Goal: Information Seeking & Learning: Learn about a topic

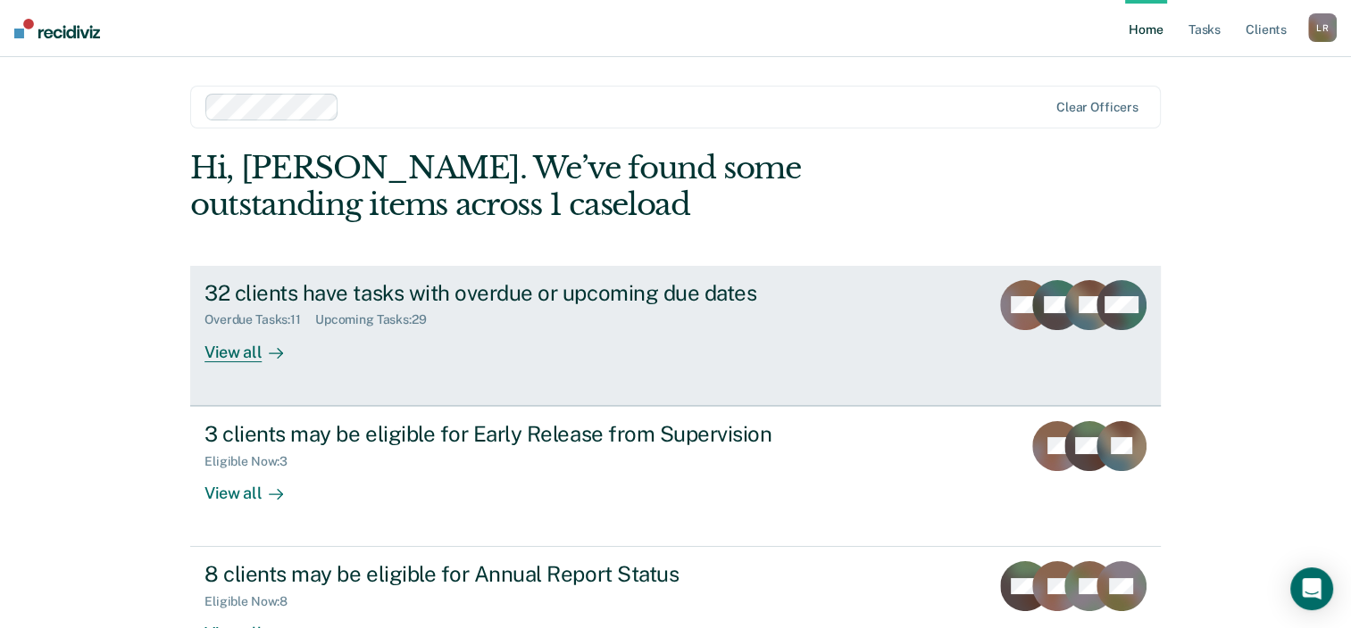
click at [234, 358] on div "View all" at bounding box center [254, 345] width 100 height 35
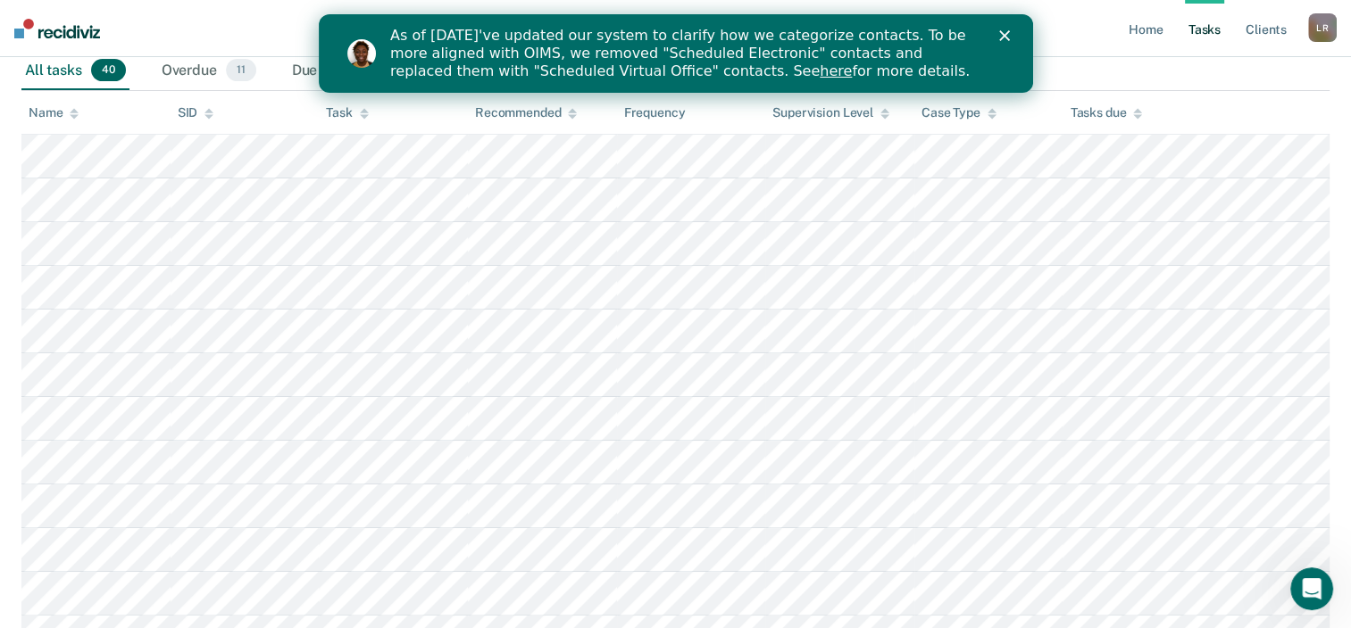
click at [819, 74] on link "here" at bounding box center [835, 70] width 32 height 17
click at [1009, 34] on div "Close" at bounding box center [1007, 35] width 18 height 11
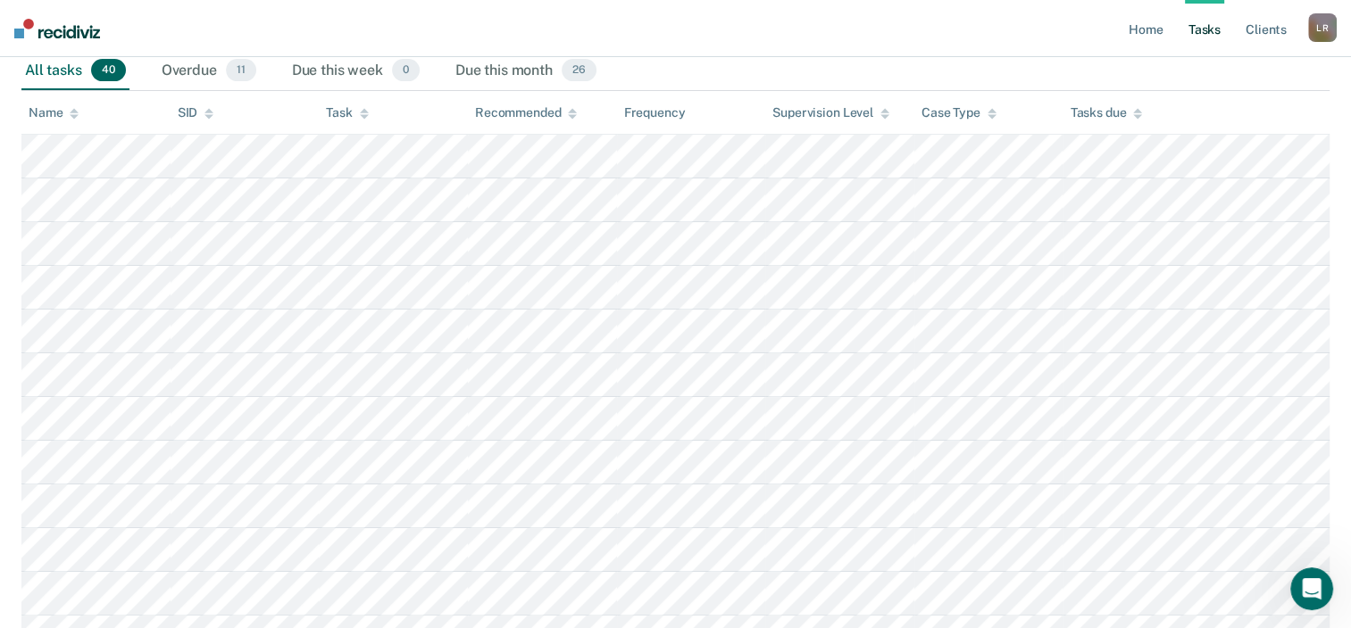
click at [62, 33] on img at bounding box center [57, 29] width 86 height 20
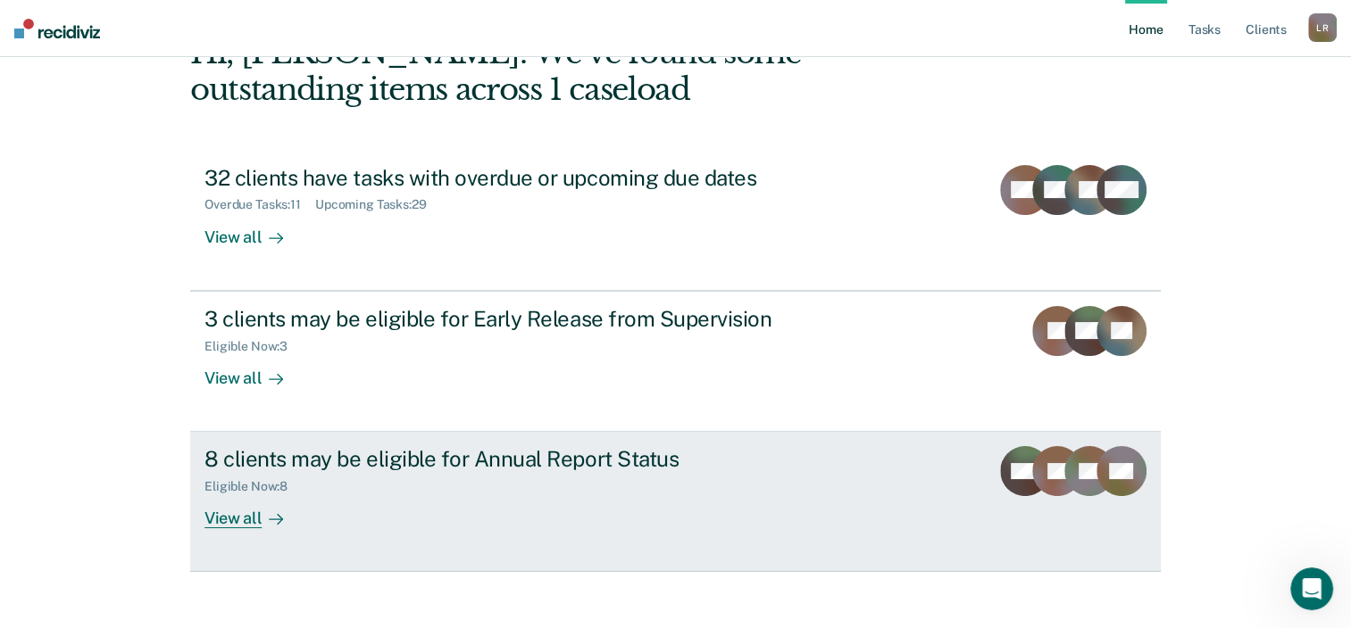
scroll to position [129, 0]
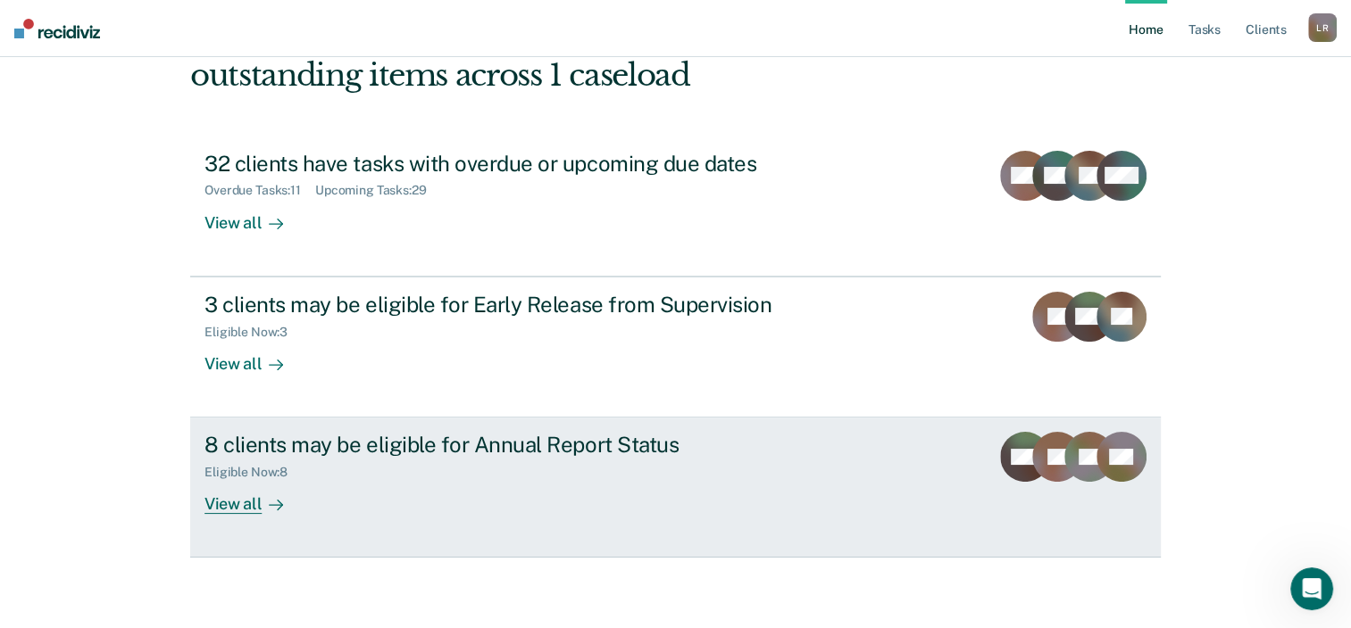
click at [234, 502] on div "View all" at bounding box center [254, 497] width 100 height 35
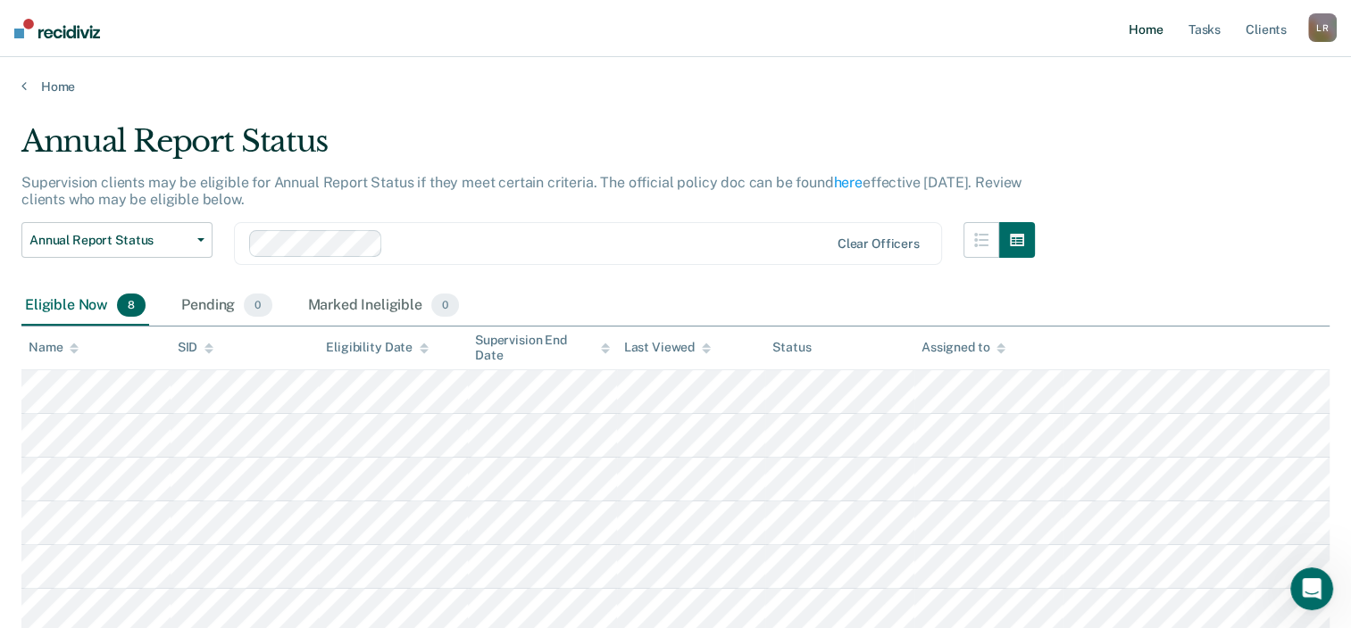
click at [1150, 26] on link "Home" at bounding box center [1145, 28] width 41 height 57
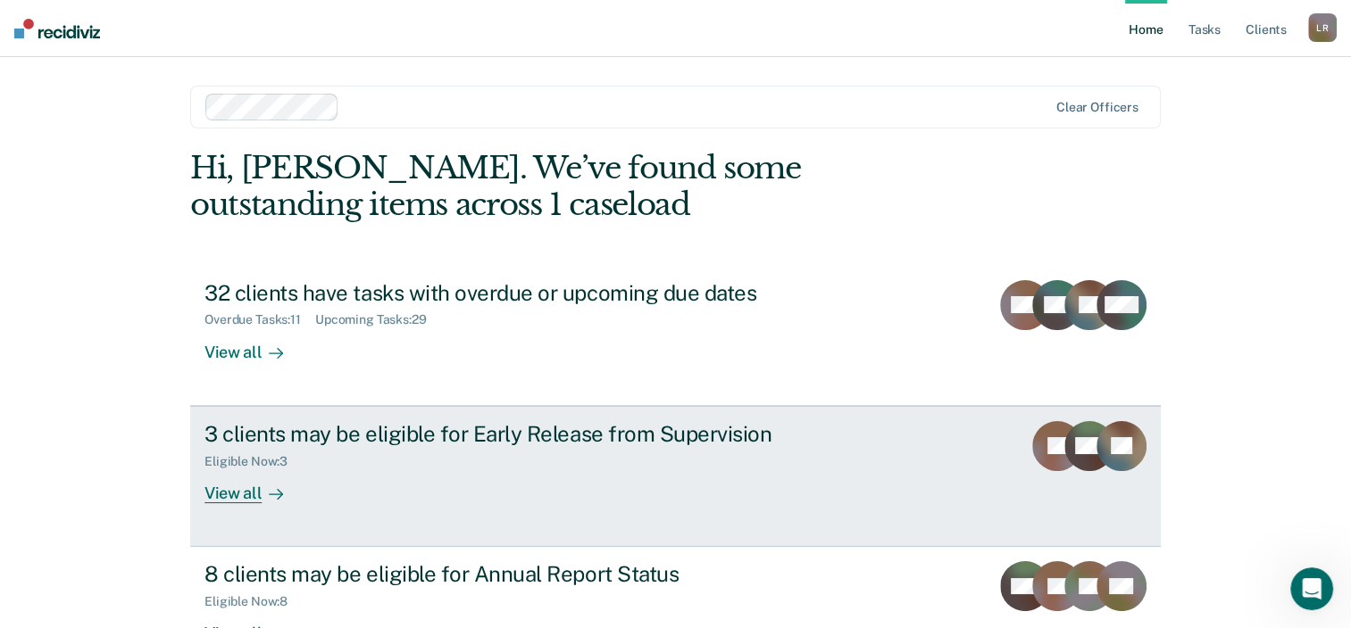
click at [234, 503] on div "View all" at bounding box center [254, 486] width 100 height 35
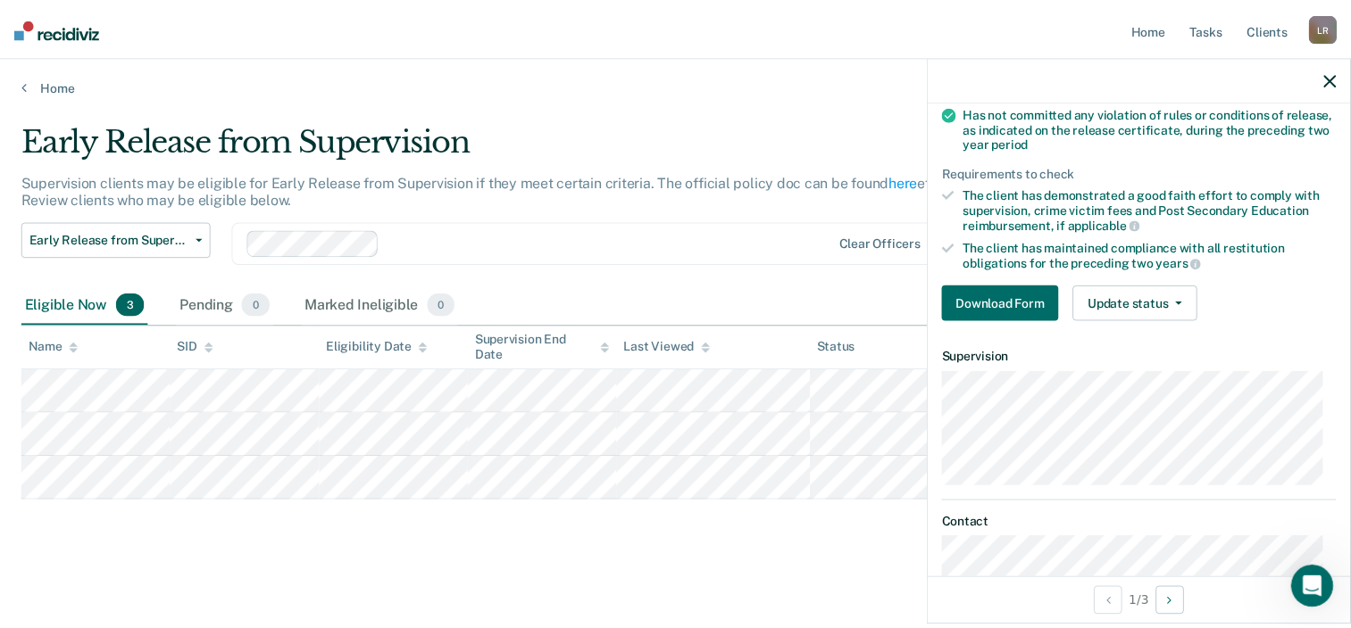
scroll to position [331, 0]
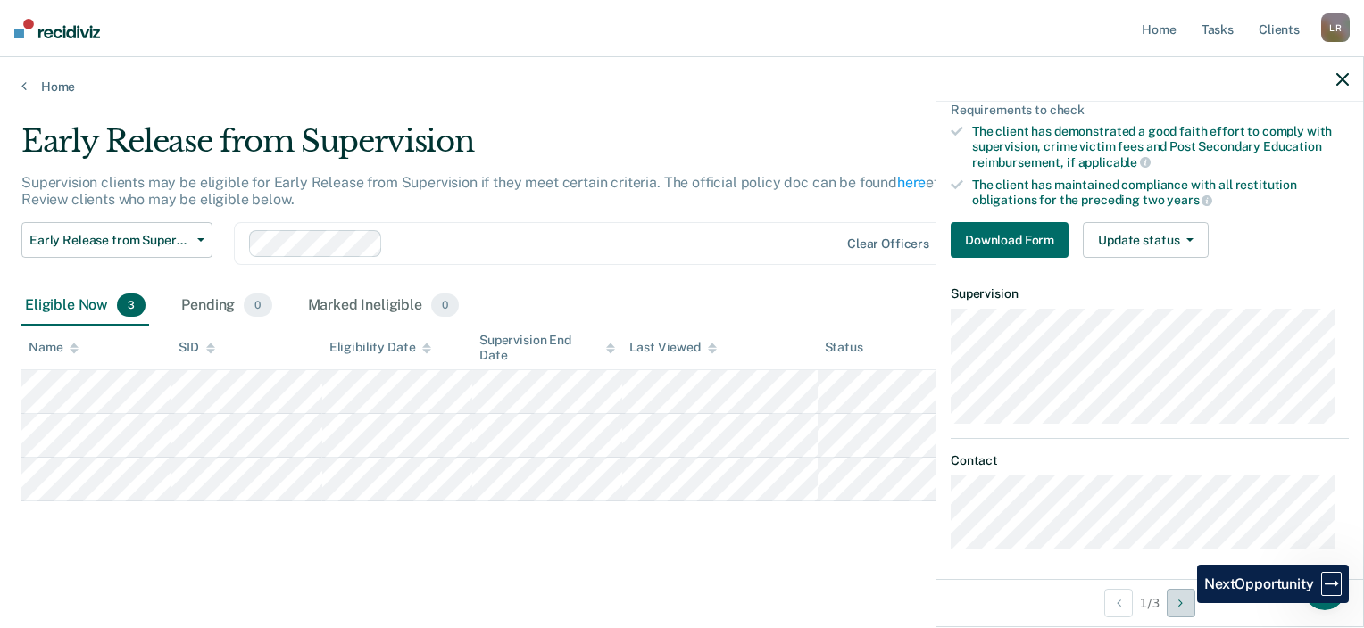
click at [1183, 603] on icon "Next Opportunity" at bounding box center [1180, 603] width 4 height 12
click at [1175, 603] on button "Next Opportunity" at bounding box center [1181, 603] width 29 height 29
click at [637, 584] on main "Early Release from Supervision Supervision clients may be eligible for Early Re…" at bounding box center [682, 360] width 1364 height 530
click at [1339, 75] on icon "button" at bounding box center [1342, 79] width 12 height 12
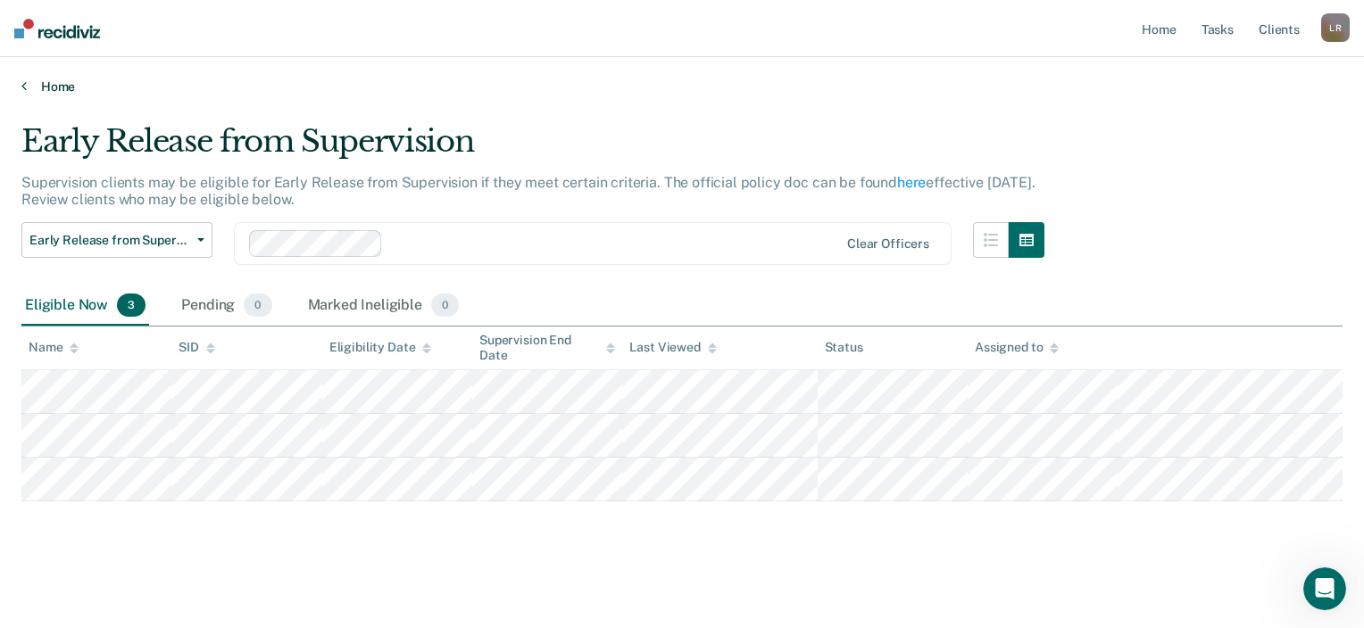
click at [56, 82] on link "Home" at bounding box center [681, 87] width 1321 height 16
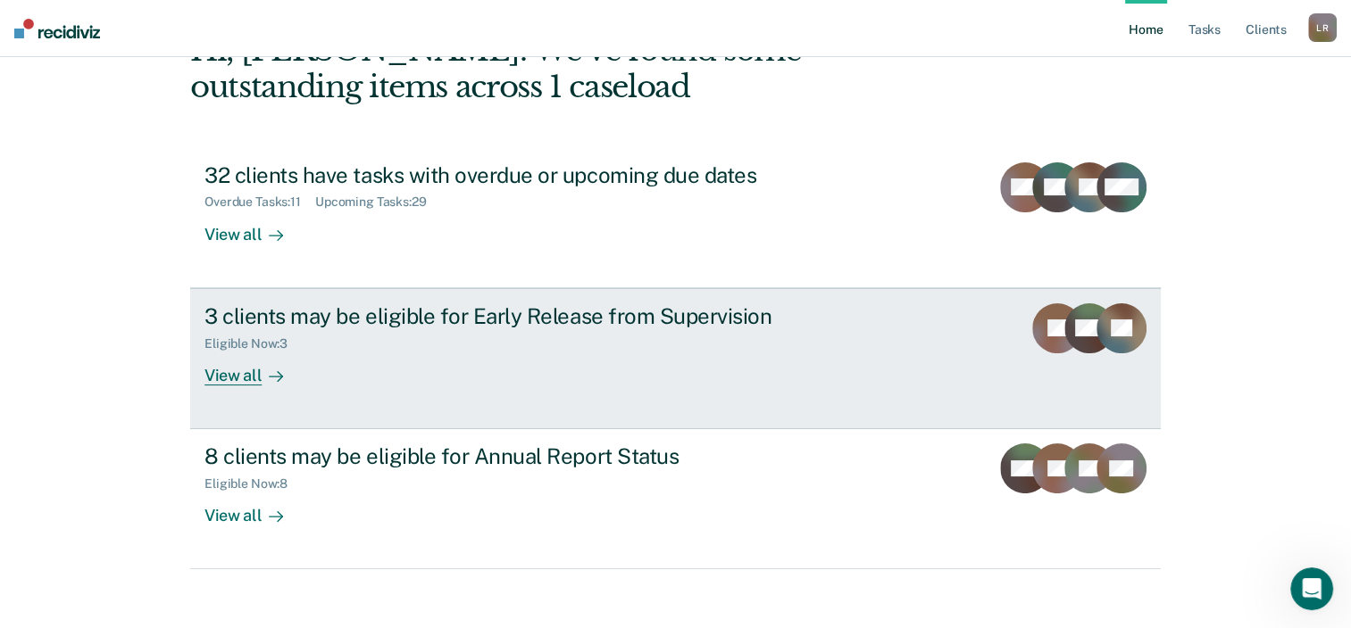
scroll to position [129, 0]
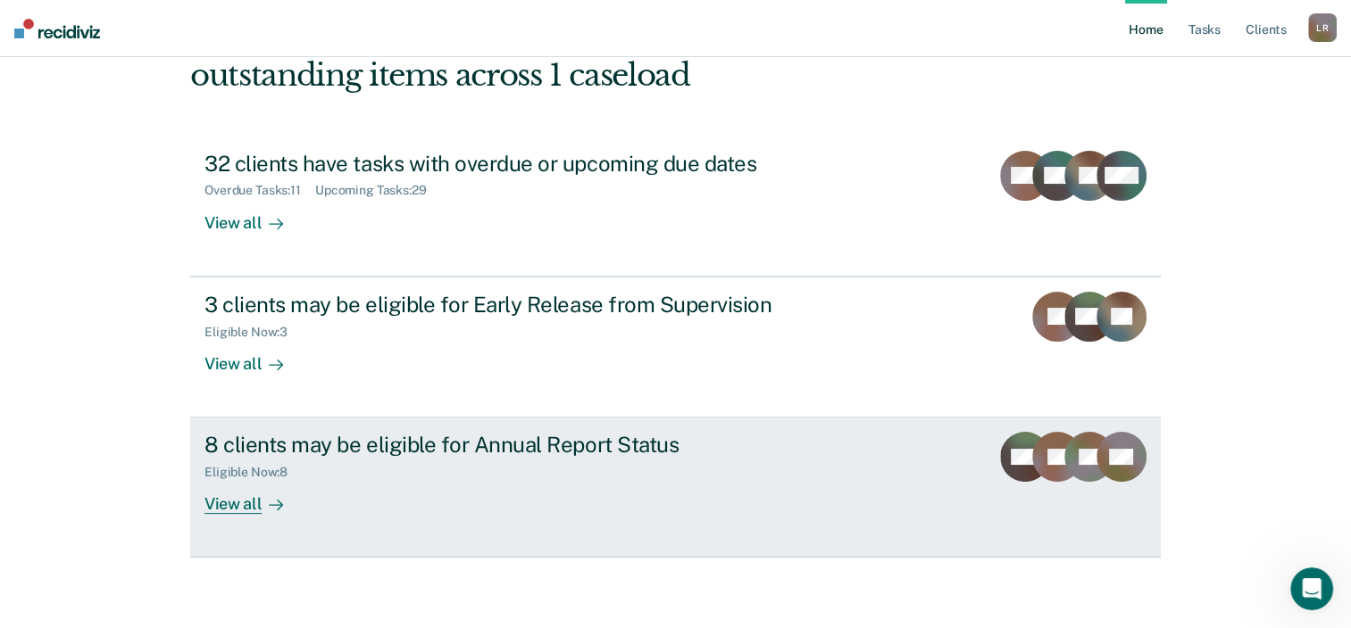
click at [222, 502] on div "View all" at bounding box center [254, 497] width 100 height 35
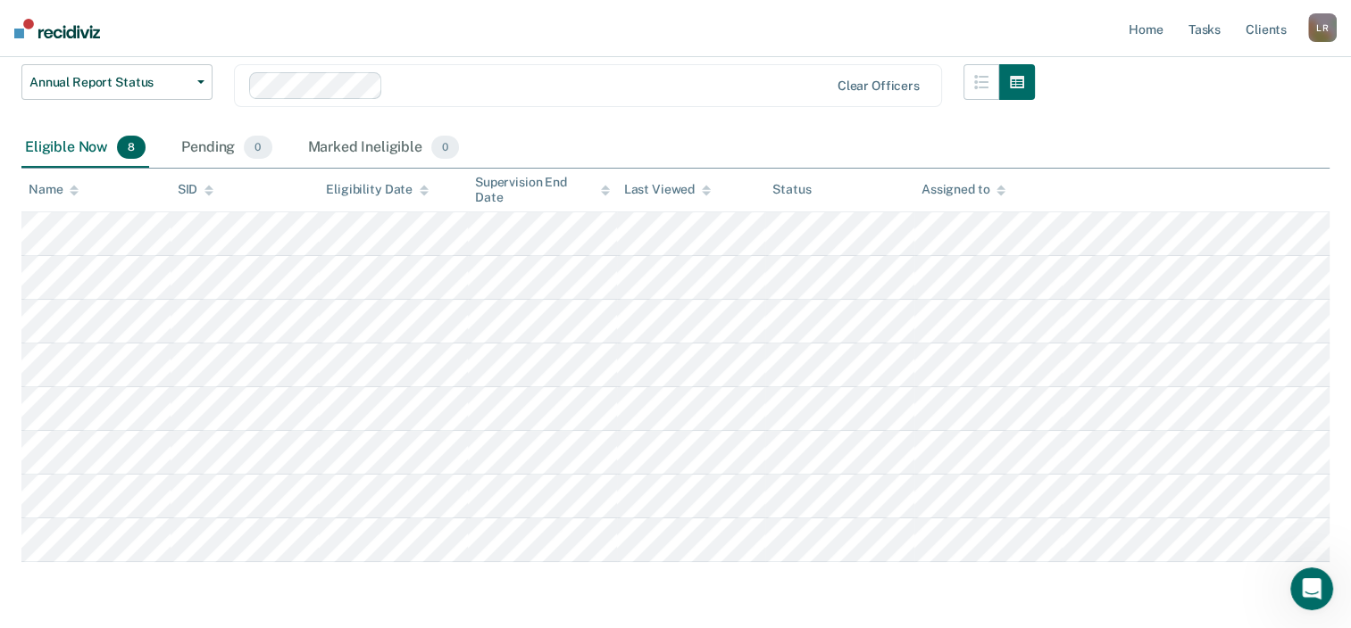
scroll to position [39, 0]
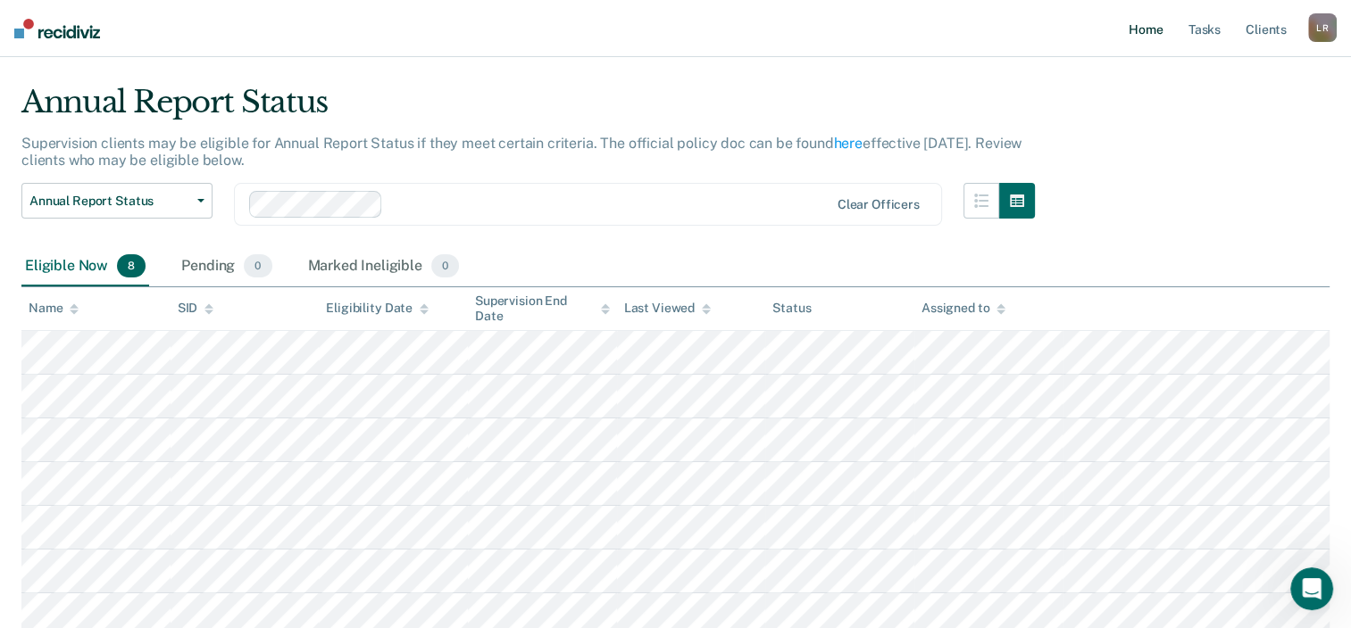
click at [1153, 34] on link "Home" at bounding box center [1145, 28] width 41 height 57
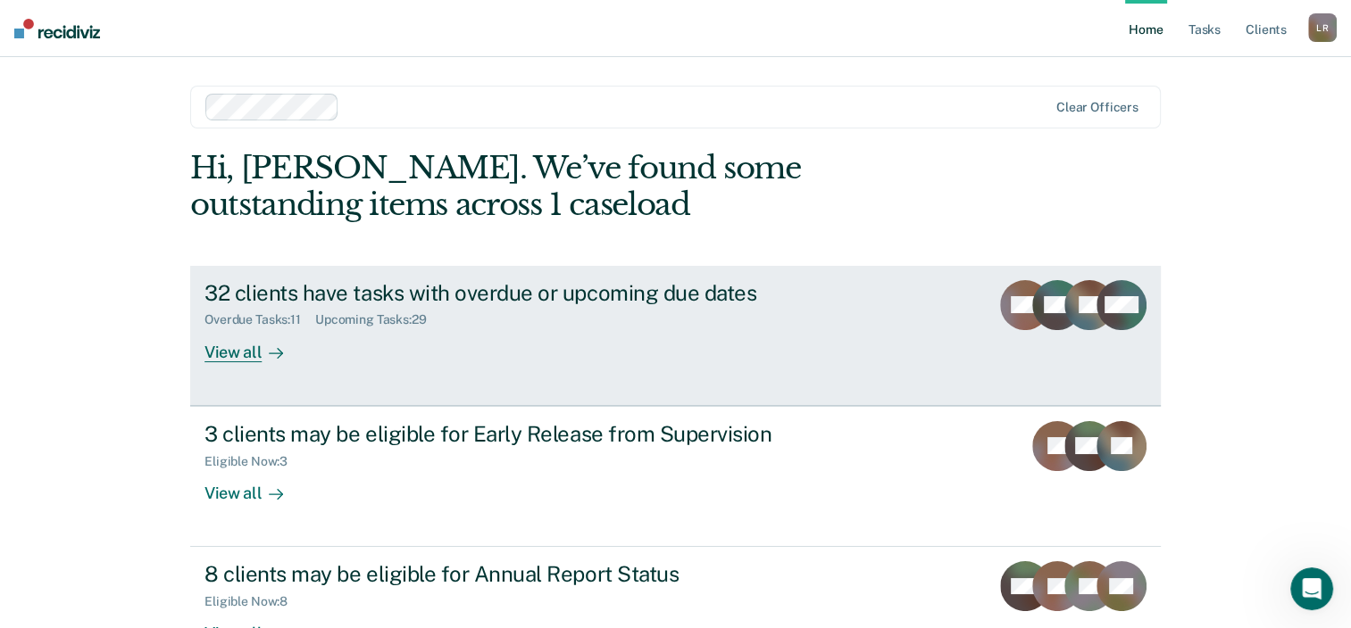
click at [217, 354] on div "View all" at bounding box center [254, 345] width 100 height 35
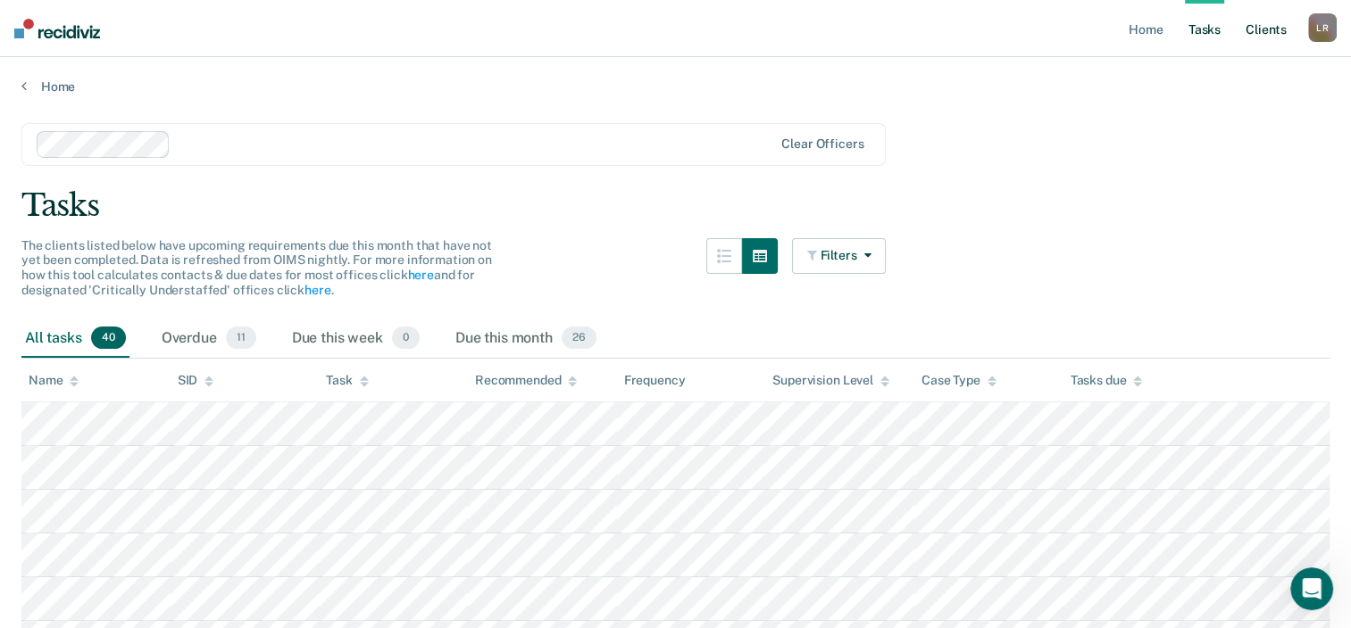
click at [1251, 29] on link "Client s" at bounding box center [1266, 28] width 48 height 57
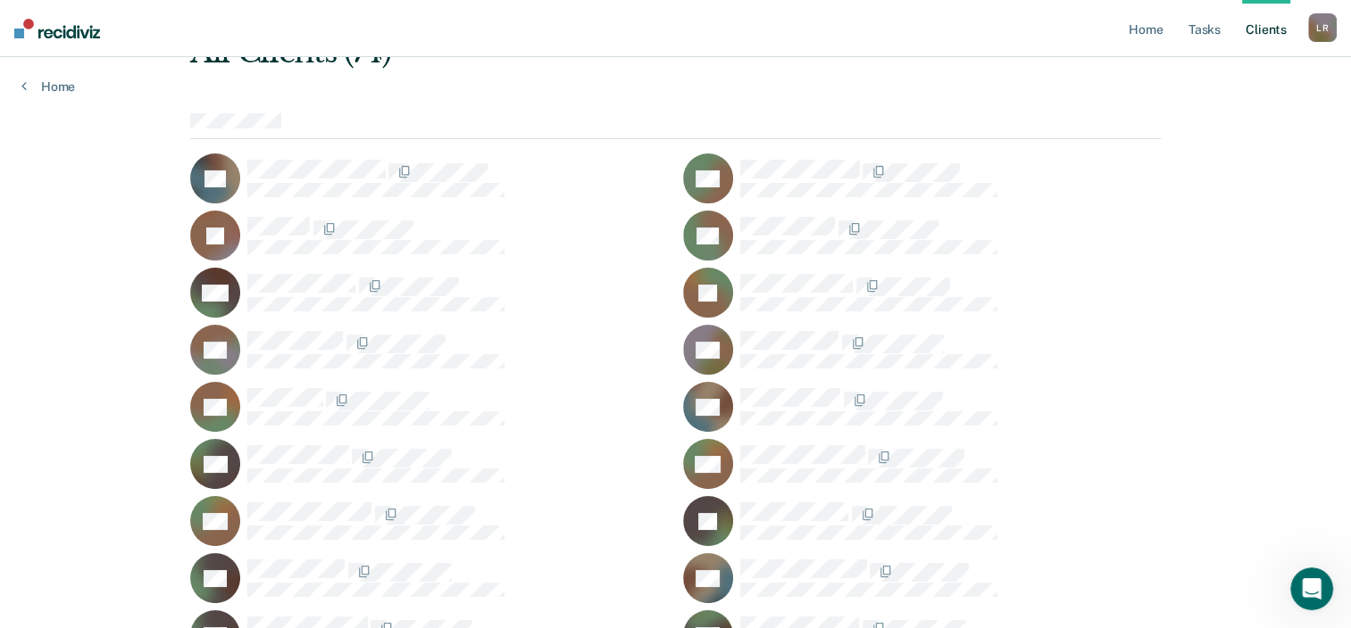
scroll to position [89, 0]
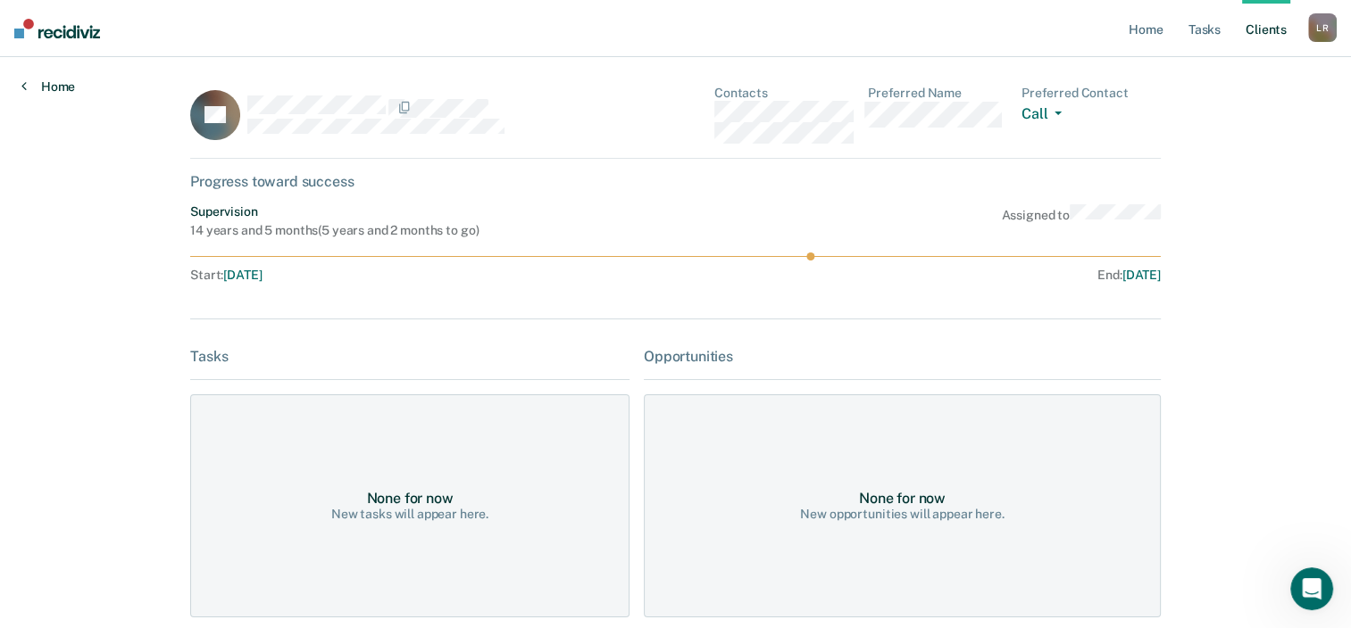
click at [69, 89] on link "Home" at bounding box center [48, 87] width 54 height 16
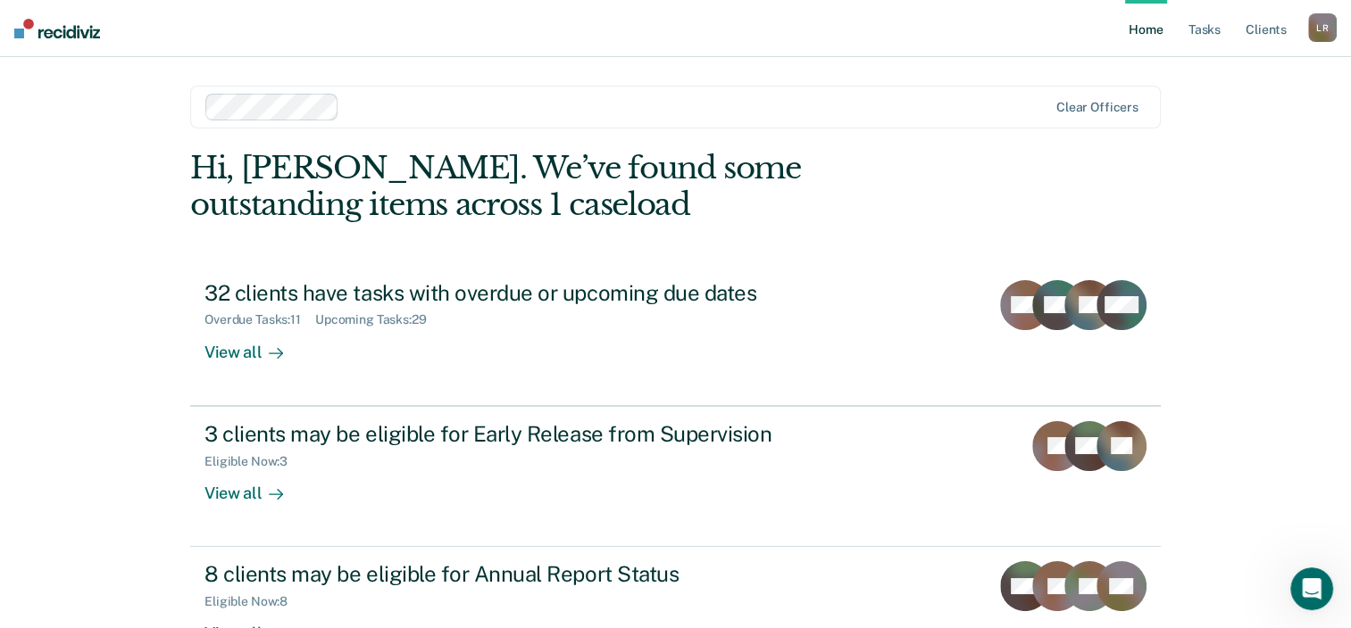
click at [778, 42] on nav "Home Tasks Client s [PERSON_NAME] [PERSON_NAME] Profile How it works Log Out" at bounding box center [675, 28] width 1351 height 57
click at [1256, 72] on div "Home Tasks Client s [PERSON_NAME] [PERSON_NAME] Profile How it works Log Out Cl…" at bounding box center [675, 379] width 1351 height 759
drag, startPoint x: 1299, startPoint y: 0, endPoint x: 1029, endPoint y: 32, distance: 271.5
click at [1029, 32] on nav "Home Tasks Client s [PERSON_NAME] [PERSON_NAME] Profile How it works Log Out" at bounding box center [675, 28] width 1351 height 57
drag, startPoint x: 1298, startPoint y: 0, endPoint x: 1014, endPoint y: 49, distance: 288.1
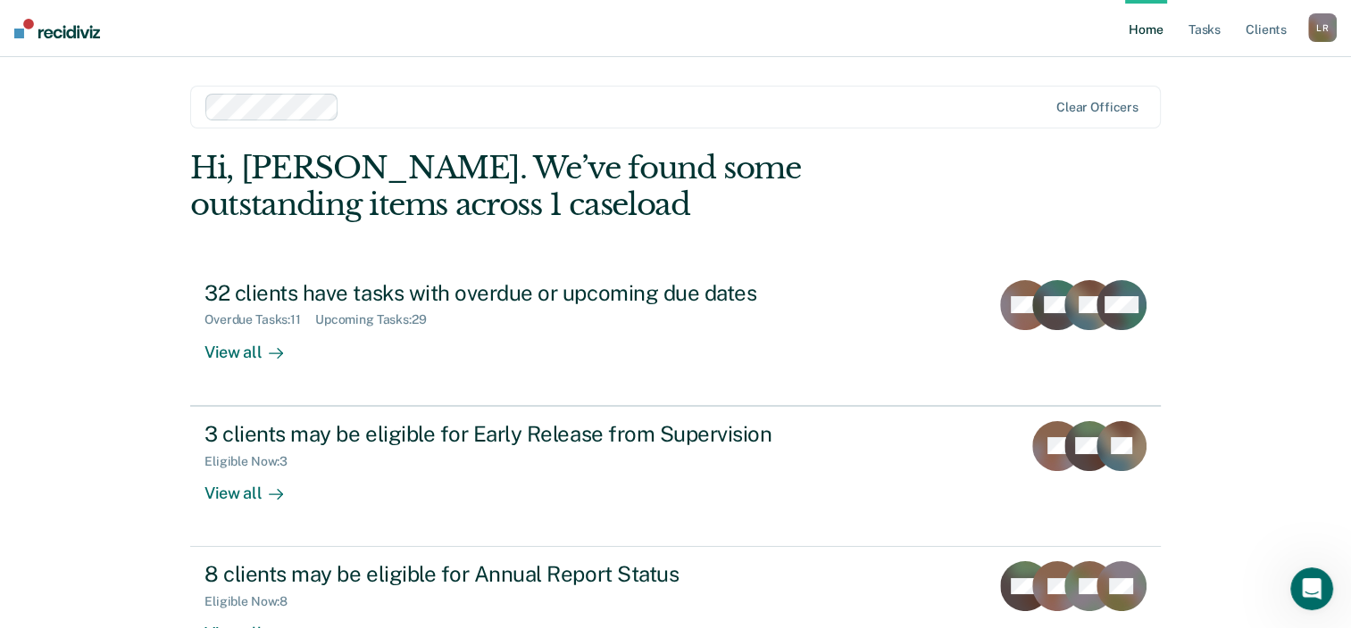
click at [1014, 49] on nav "Home Tasks Client s [PERSON_NAME] [PERSON_NAME] Profile How it works Log Out" at bounding box center [675, 28] width 1351 height 57
drag, startPoint x: 1268, startPoint y: 0, endPoint x: 956, endPoint y: 72, distance: 319.8
click at [956, 72] on main "Clear officers Hi, [PERSON_NAME]. We’ve found some outstanding items across 1 c…" at bounding box center [675, 386] width 1013 height 659
click at [1264, 306] on div "Home Tasks Client s [PERSON_NAME] [PERSON_NAME] Profile How it works Log Out Cl…" at bounding box center [675, 379] width 1351 height 759
